Goal: Find contact information: Obtain details needed to contact an individual or organization

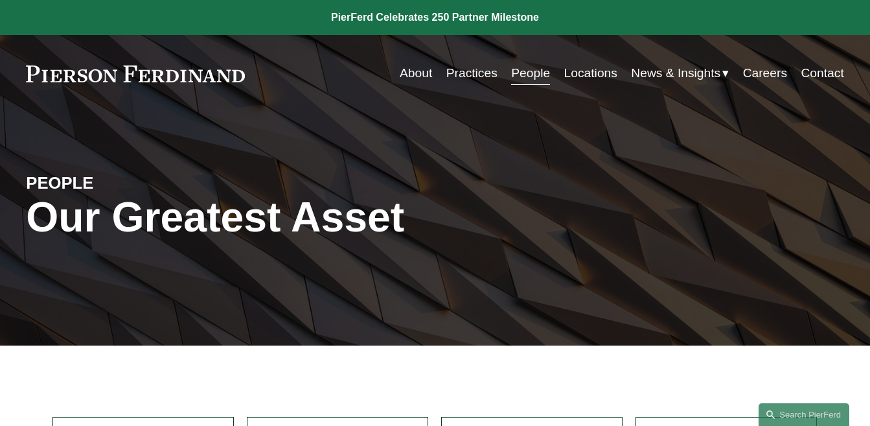
click at [402, 75] on link "About" at bounding box center [416, 73] width 32 height 25
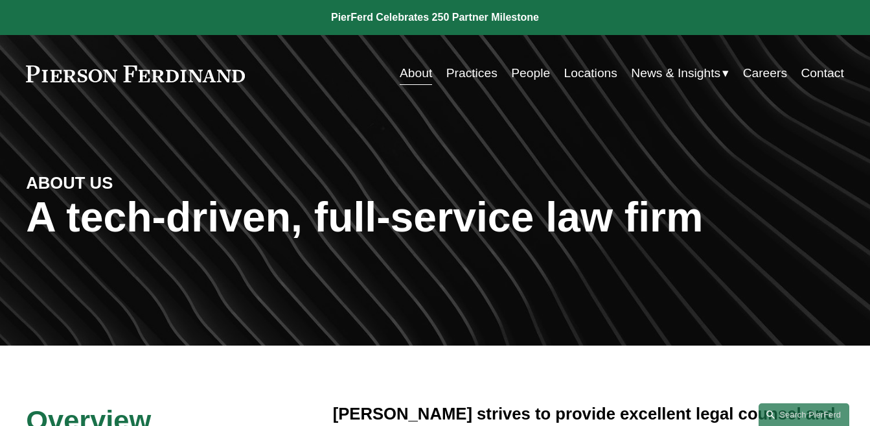
click at [474, 71] on link "Practices" at bounding box center [471, 73] width 51 height 25
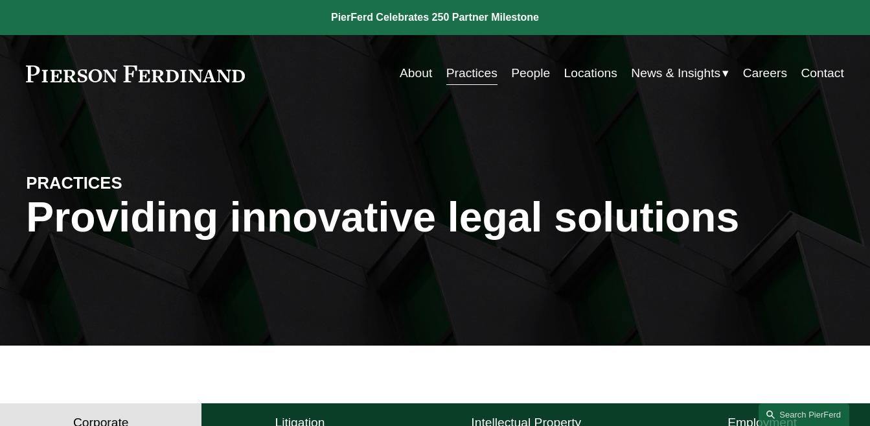
click at [528, 76] on link "People" at bounding box center [530, 73] width 39 height 25
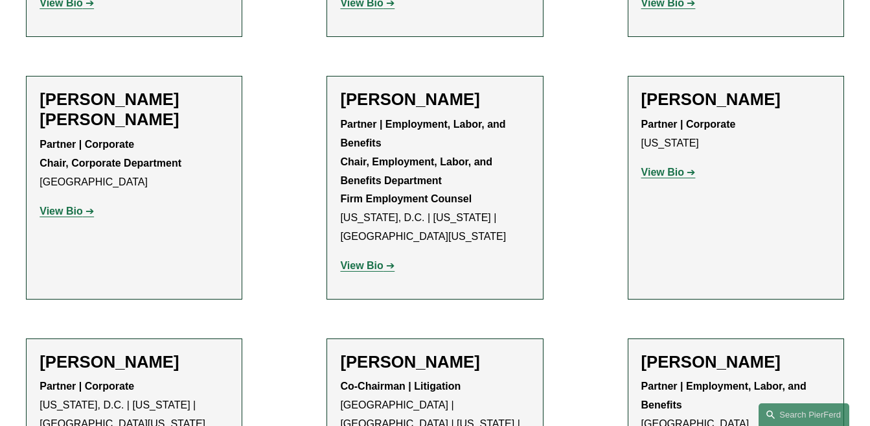
scroll to position [5285, 0]
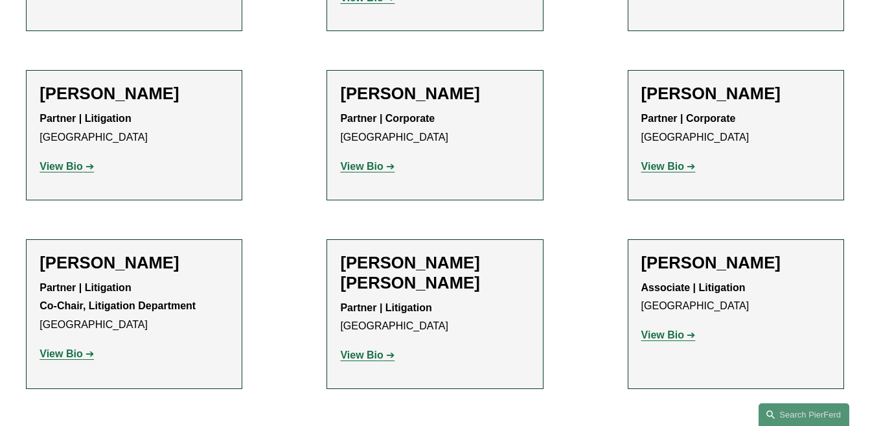
scroll to position [12055, 0]
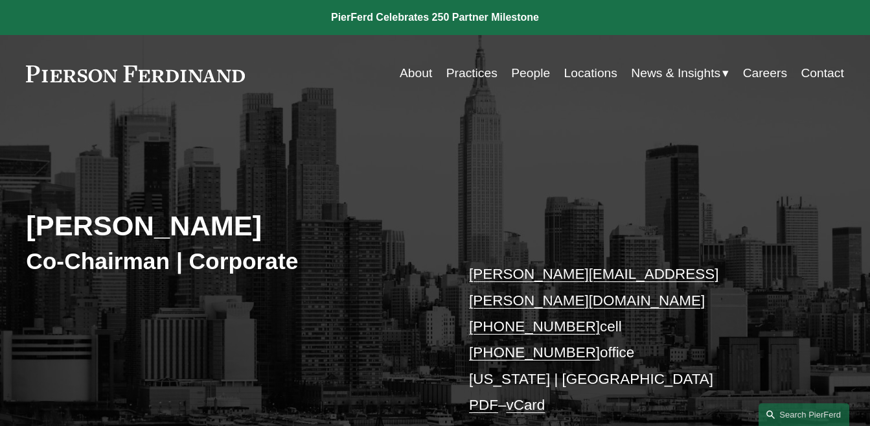
drag, startPoint x: 30, startPoint y: 227, endPoint x: 249, endPoint y: 238, distance: 218.6
click at [249, 238] on h2 "Michael Pierson" at bounding box center [230, 226] width 409 height 34
copy h2 "[PERSON_NAME]"
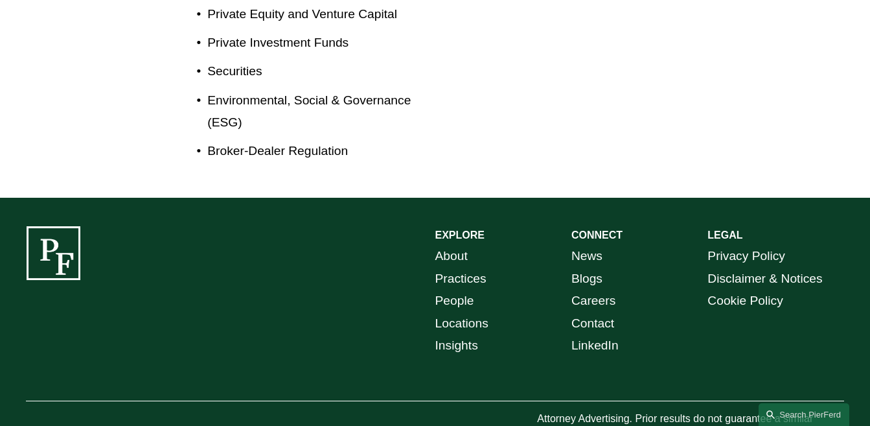
scroll to position [884, 0]
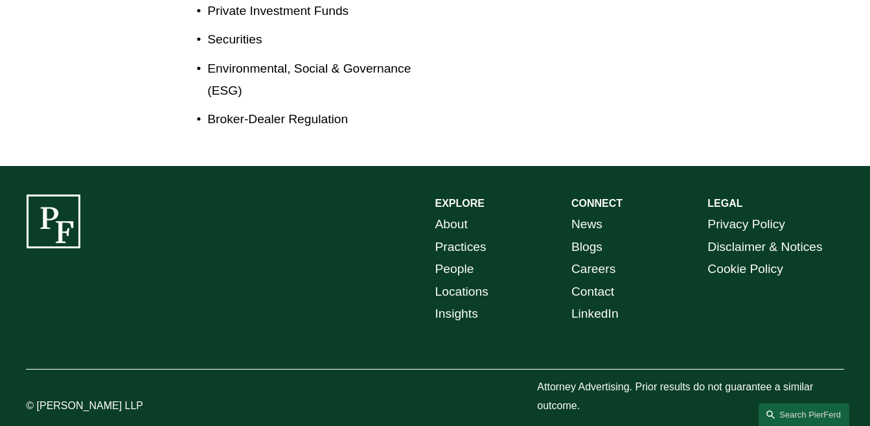
click at [583, 281] on link "Contact" at bounding box center [592, 292] width 43 height 23
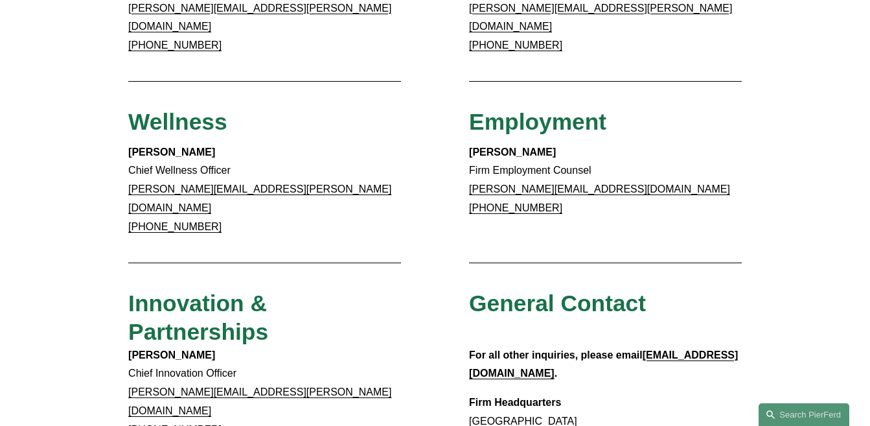
scroll to position [1080, 0]
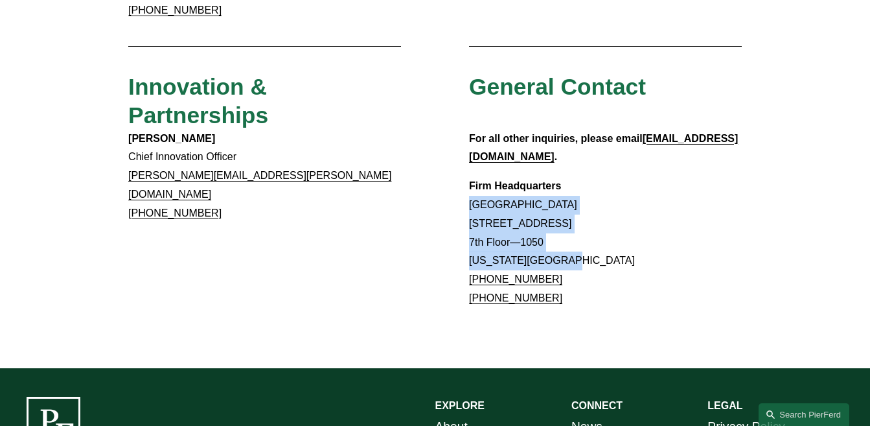
drag, startPoint x: 472, startPoint y: 139, endPoint x: 567, endPoint y: 193, distance: 108.8
click at [567, 193] on p "Firm Headquarters [GEOGRAPHIC_DATA] [STREET_ADDRESS][US_STATE] [PHONE_NUMBER] […" at bounding box center [605, 242] width 273 height 131
copy p "Rockefeller Center 1270 Avenue of the Americas 7th Floor—1050 New York, NY 10020"
click at [711, 182] on p "Firm Headquarters Rockefeller Center 1270 Avenue of the Americas 7th Floor—1050…" at bounding box center [605, 242] width 273 height 131
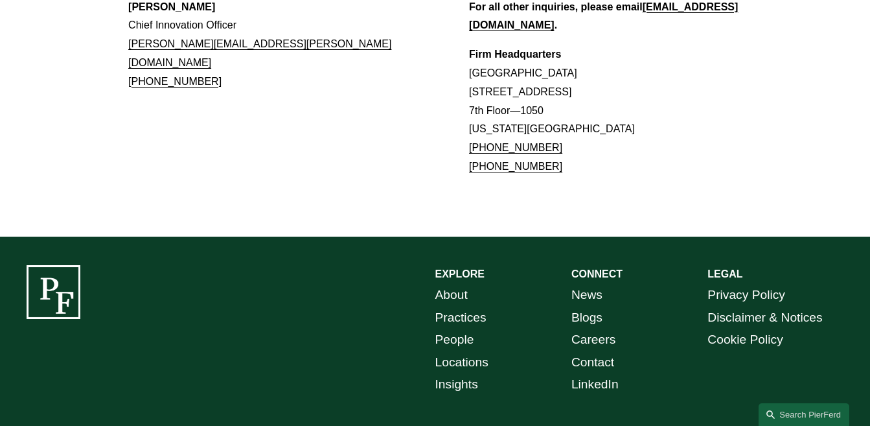
scroll to position [1239, 0]
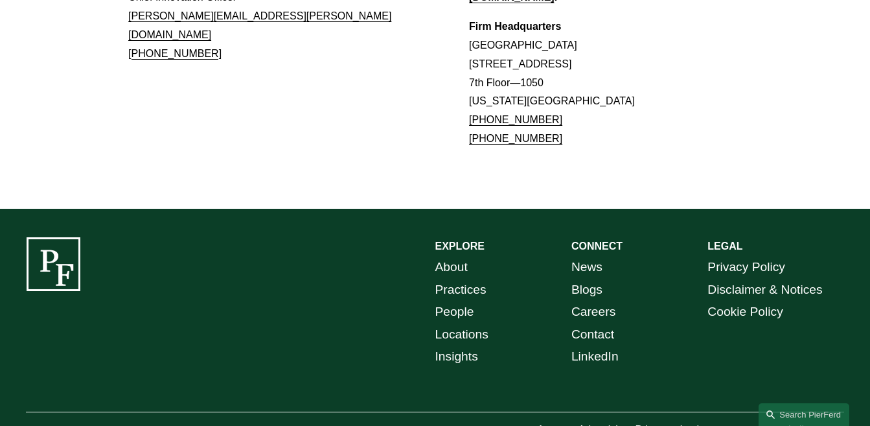
drag, startPoint x: 36, startPoint y: 384, endPoint x: 157, endPoint y: 383, distance: 121.1
copy p "Pierson Ferdinand LLP"
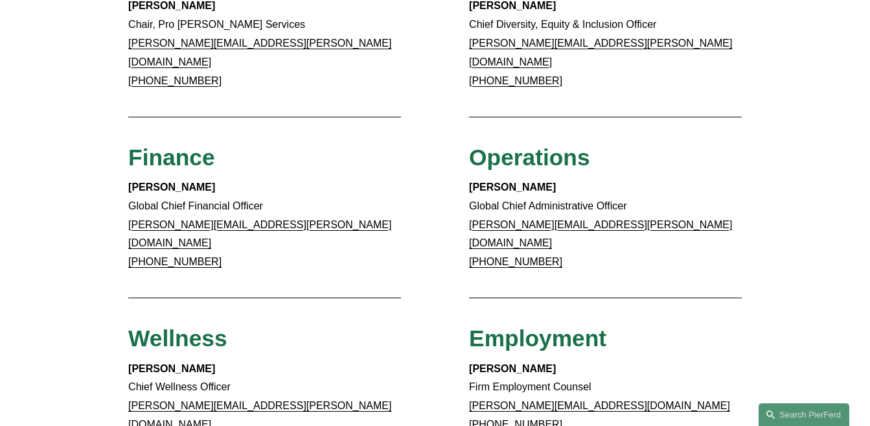
scroll to position [648, 0]
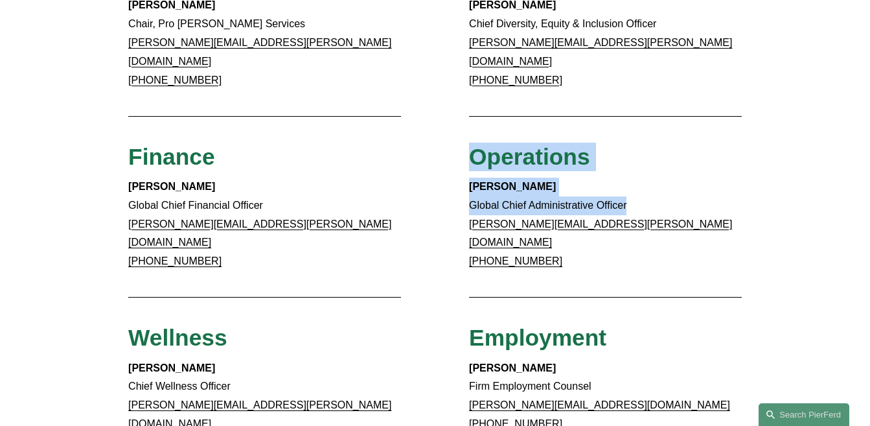
drag, startPoint x: 475, startPoint y: 141, endPoint x: 626, endPoint y: 194, distance: 160.0
click at [626, 194] on div "Client Inquiries For all client inquiries, please use the email below: inquirie…" at bounding box center [435, 132] width 870 height 1221
copy div "Operations Barry McManaman Global Chief Administrative Officer"
click at [762, 144] on div "Client Inquiries For all client inquiries, please use the email below: inquirie…" at bounding box center [435, 132] width 870 height 1221
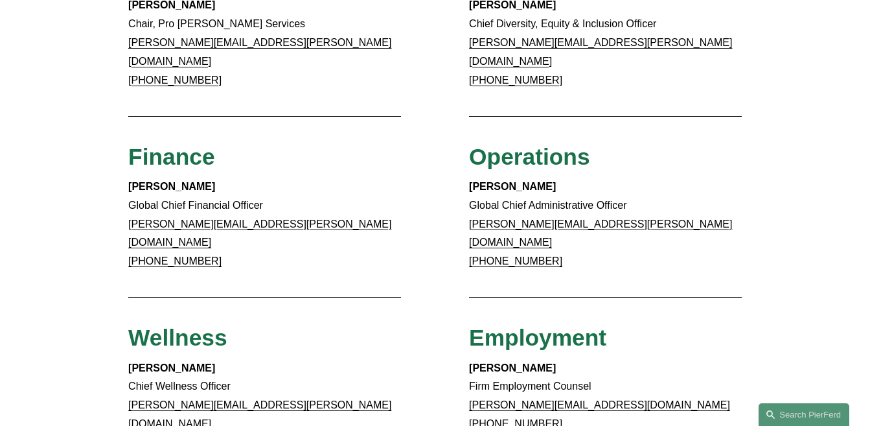
scroll to position [864, 0]
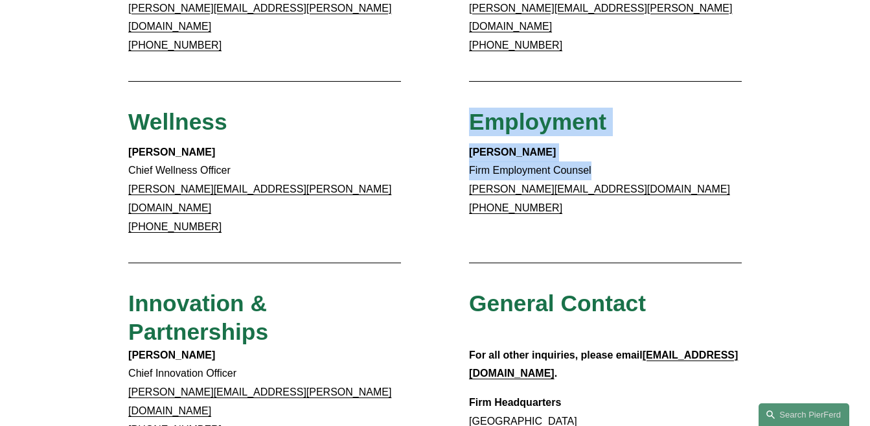
drag, startPoint x: 472, startPoint y: 92, endPoint x: 635, endPoint y: 139, distance: 169.3
copy div "Employment Amy Epstein Gluck Firm Employment Counsel"
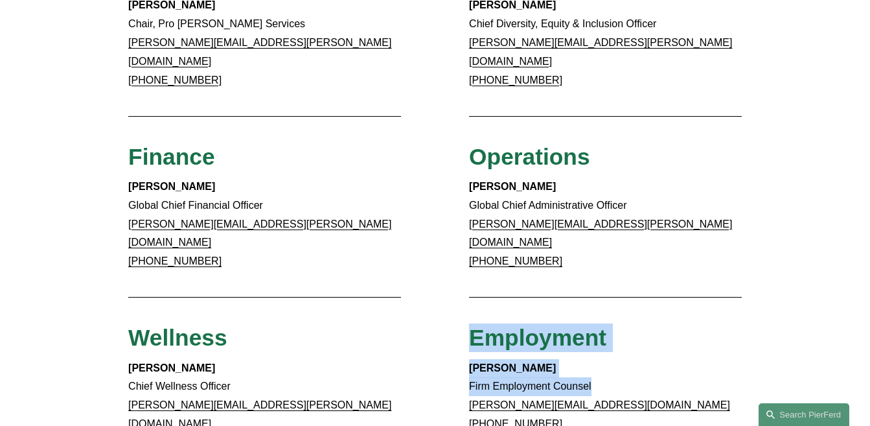
scroll to position [432, 0]
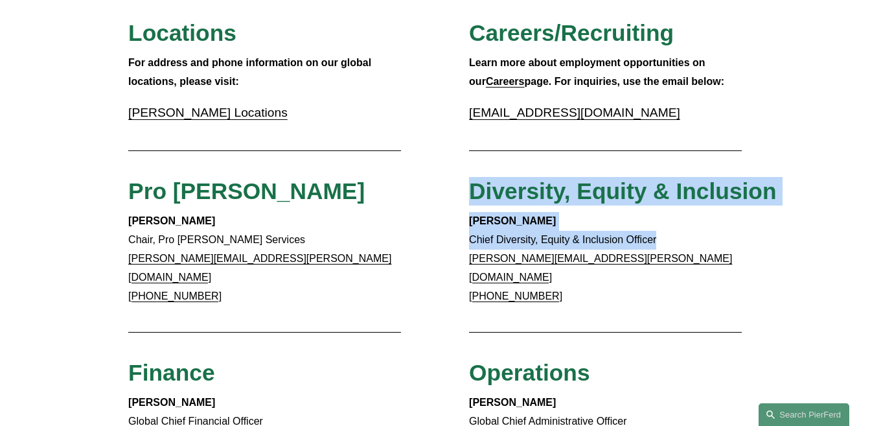
drag, startPoint x: 656, startPoint y: 246, endPoint x: 468, endPoint y: 196, distance: 193.9
click at [468, 196] on div "Client Inquiries For all client inquiries, please use the email below: inquirie…" at bounding box center [435, 348] width 870 height 1221
copy div "Diversity, Equity & Inclusion Edmund F. Brown Chief Diversity, Equity & Inclusi…"
click at [810, 146] on div "Client Inquiries For all client inquiries, please use the email below: inquirie…" at bounding box center [435, 348] width 870 height 1221
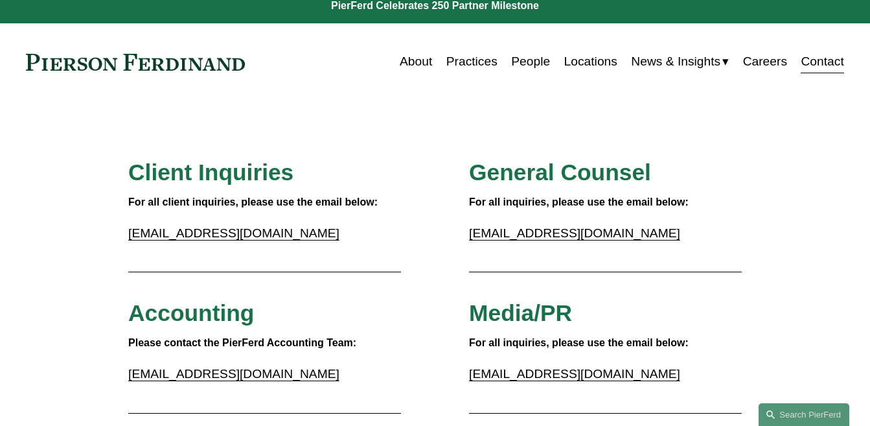
scroll to position [0, 0]
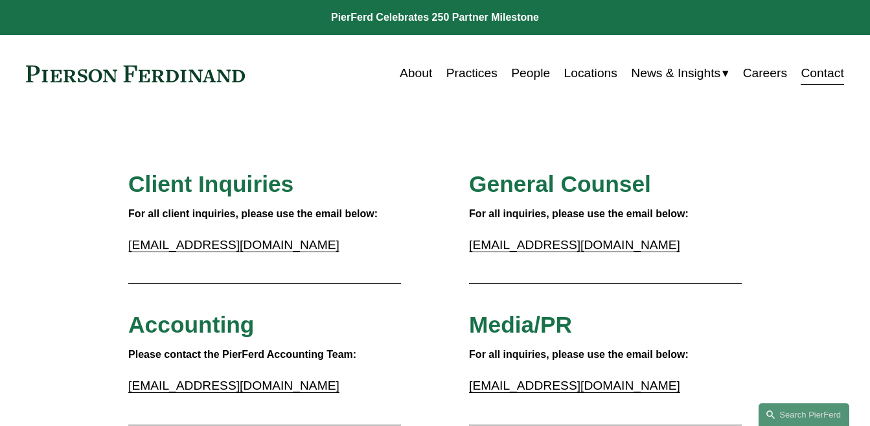
click at [530, 73] on link "People" at bounding box center [530, 73] width 39 height 25
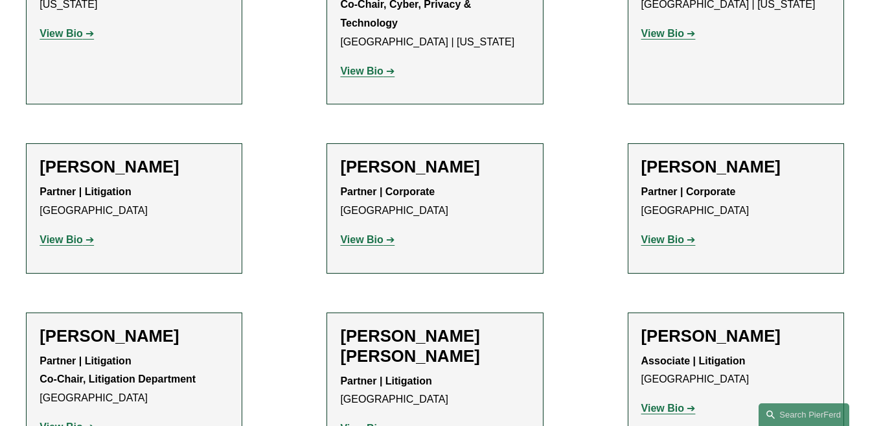
scroll to position [12055, 0]
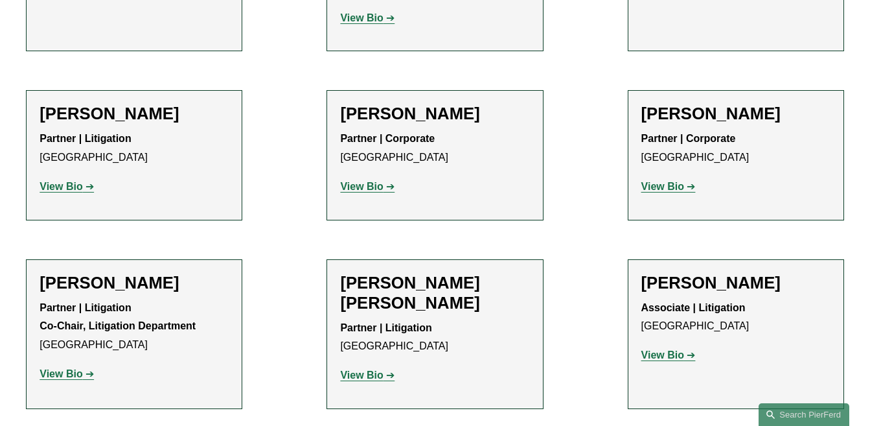
drag, startPoint x: 468, startPoint y: 214, endPoint x: 331, endPoint y: 214, distance: 137.3
copy h2 "[PERSON_NAME]"
drag, startPoint x: 479, startPoint y: 241, endPoint x: 338, endPoint y: 240, distance: 141.2
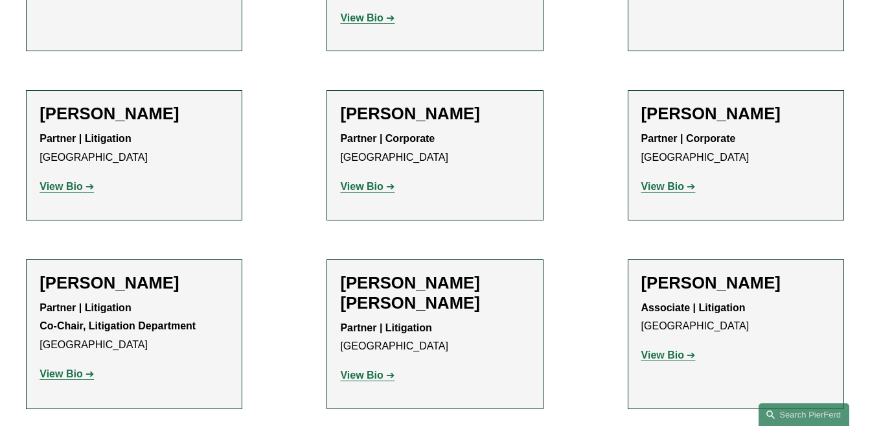
copy strong "Co-Chairman | Corporate"
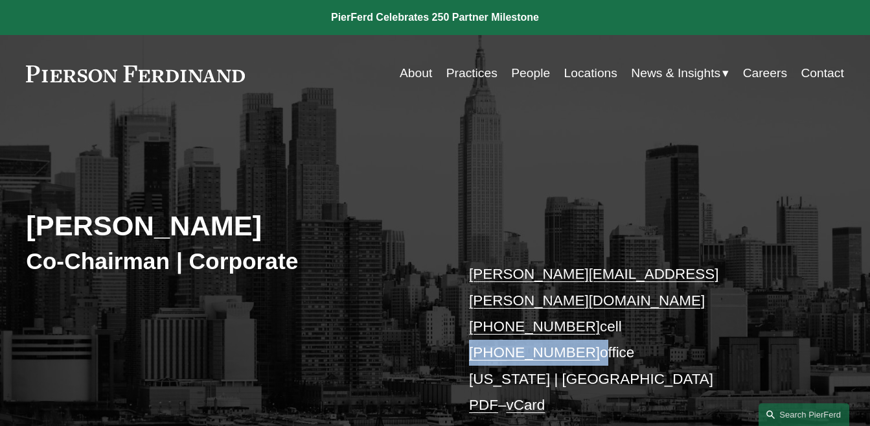
drag, startPoint x: 582, startPoint y: 325, endPoint x: 469, endPoint y: 337, distance: 113.3
click at [469, 337] on p "[PERSON_NAME][EMAIL_ADDRESS][PERSON_NAME][DOMAIN_NAME] [PHONE_NUMBER] cell [PHO…" at bounding box center [639, 339] width 341 height 157
copy p "[PHONE_NUMBER]"
drag, startPoint x: 580, startPoint y: 299, endPoint x: 466, endPoint y: 302, distance: 113.4
click at [466, 302] on div "[PERSON_NAME] Co-Chairman | Corporate [PERSON_NAME][EMAIL_ADDRESS][PERSON_NAME]…" at bounding box center [435, 295] width 870 height 315
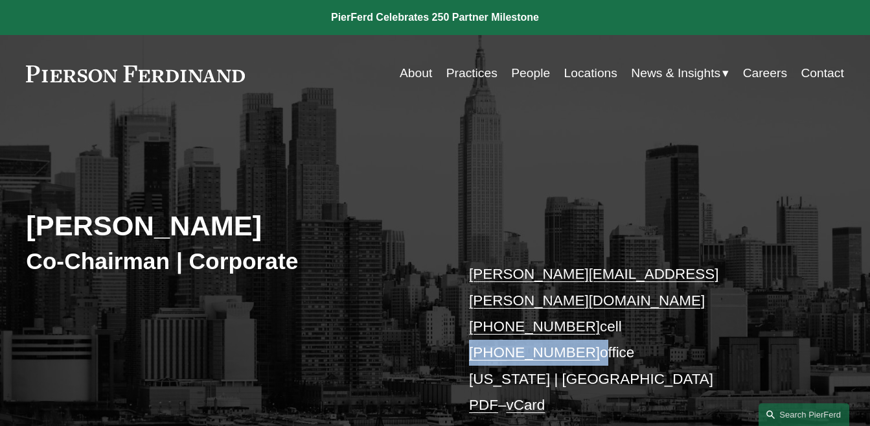
copy link "[PHONE_NUMBER]"
drag, startPoint x: 580, startPoint y: 329, endPoint x: 469, endPoint y: 328, distance: 111.4
click at [469, 328] on p "[PERSON_NAME][EMAIL_ADDRESS][PERSON_NAME][DOMAIN_NAME] [PHONE_NUMBER] cell [PHO…" at bounding box center [639, 339] width 341 height 157
copy link "[PHONE_NUMBER]"
drag, startPoint x: 580, startPoint y: 303, endPoint x: 460, endPoint y: 301, distance: 119.9
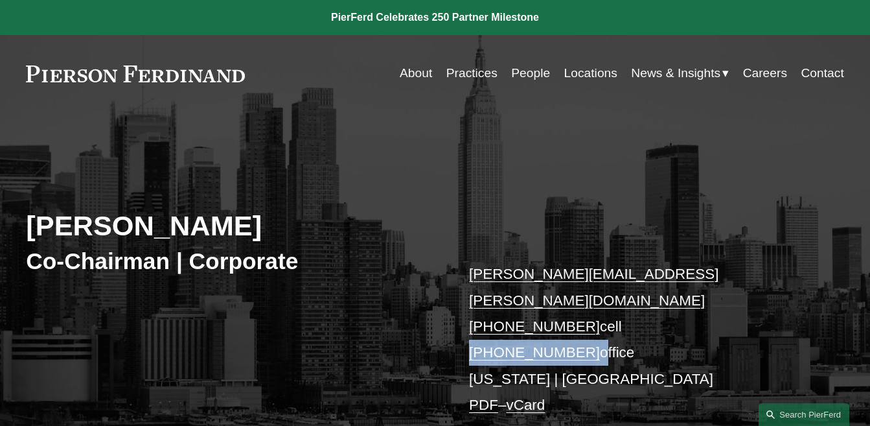
click at [460, 301] on div "[PERSON_NAME] Co-Chairman | Corporate [PERSON_NAME][EMAIL_ADDRESS][PERSON_NAME]…" at bounding box center [435, 295] width 870 height 315
copy link "[PHONE_NUMBER]"
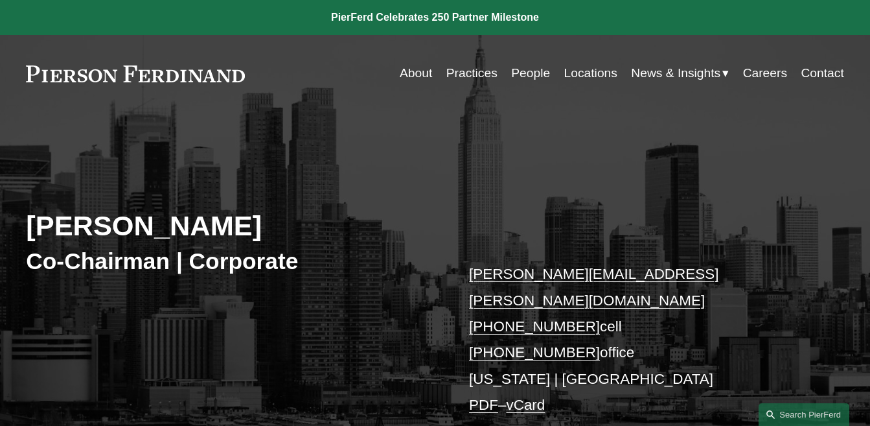
click at [736, 336] on p "[PERSON_NAME][EMAIL_ADDRESS][PERSON_NAME][DOMAIN_NAME] [PHONE_NUMBER] cell [PHO…" at bounding box center [639, 339] width 341 height 157
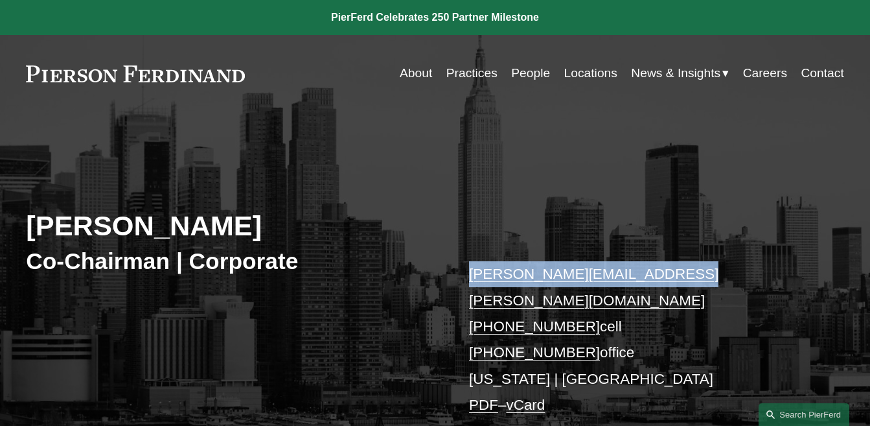
drag, startPoint x: 641, startPoint y: 273, endPoint x: 467, endPoint y: 271, distance: 174.3
click at [466, 271] on div "[PERSON_NAME] Co-Chairman | Corporate [PERSON_NAME][EMAIL_ADDRESS][PERSON_NAME]…" at bounding box center [435, 295] width 870 height 315
copy link "[PERSON_NAME][EMAIL_ADDRESS][PERSON_NAME][DOMAIN_NAME]"
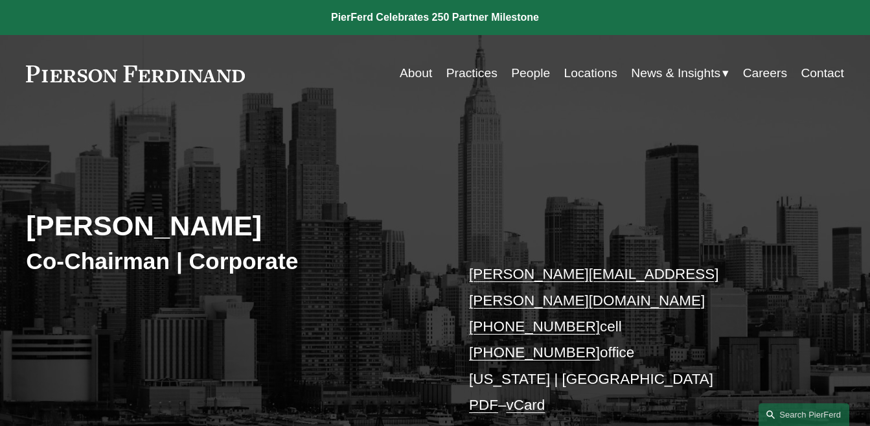
drag, startPoint x: 516, startPoint y: 131, endPoint x: 483, endPoint y: 87, distance: 54.9
click at [517, 130] on div "[PERSON_NAME] Co-Chairman | Corporate [PERSON_NAME][EMAIL_ADDRESS][PERSON_NAME]…" at bounding box center [435, 282] width 870 height 341
